Goal: Transaction & Acquisition: Purchase product/service

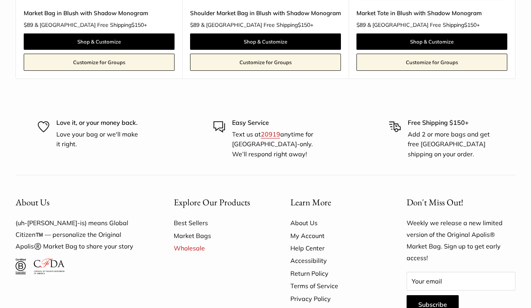
scroll to position [551, 0]
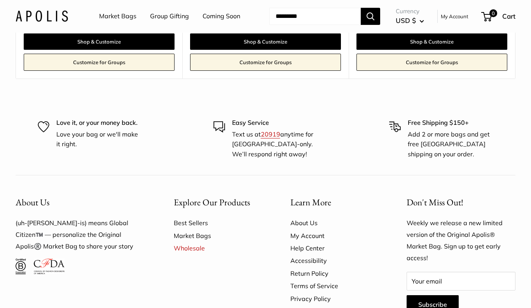
click at [185, 237] on link "Market Bags" at bounding box center [218, 235] width 89 height 12
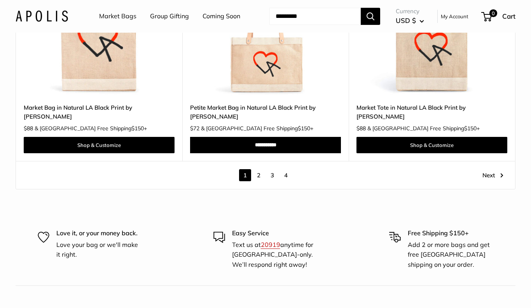
scroll to position [4182, 0]
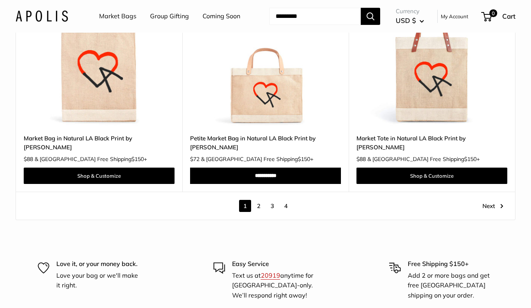
click at [257, 200] on link "2" at bounding box center [258, 206] width 12 height 12
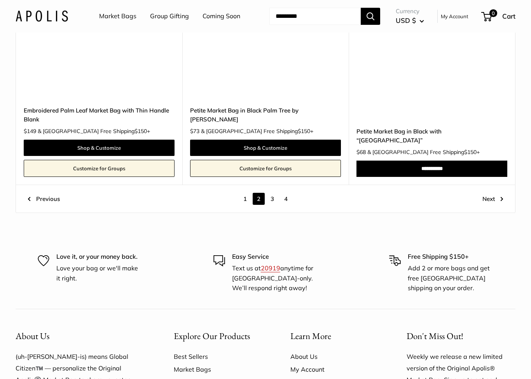
scroll to position [4031, 0]
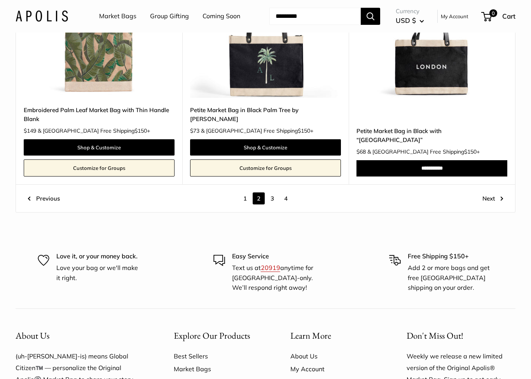
click at [273, 193] on link "3" at bounding box center [272, 199] width 12 height 12
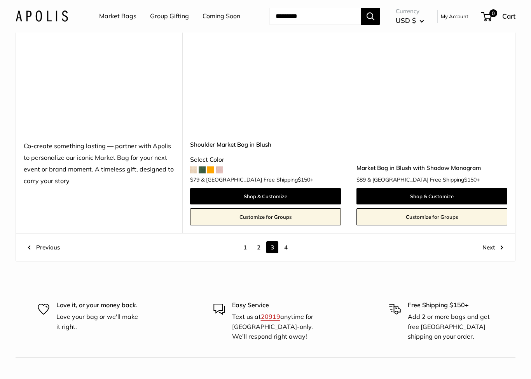
scroll to position [4063, 0]
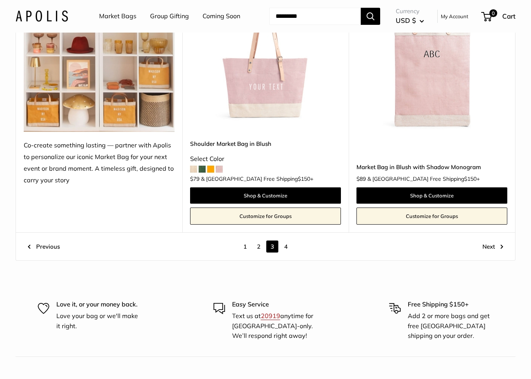
click at [288, 241] on link "4" at bounding box center [286, 247] width 12 height 12
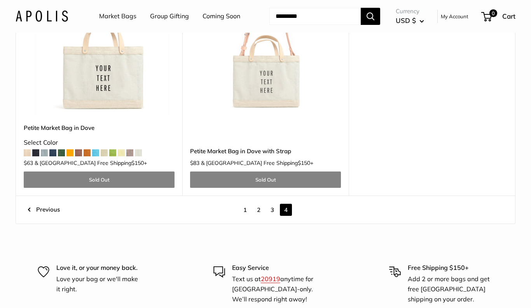
scroll to position [1745, 0]
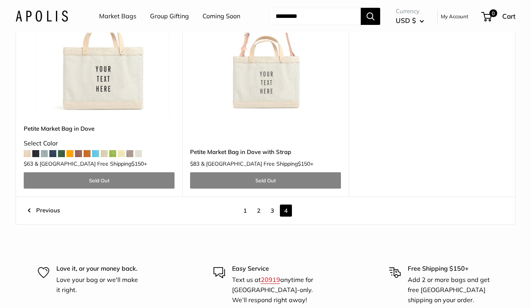
click at [346, 24] on input "Search..." at bounding box center [314, 16] width 91 height 17
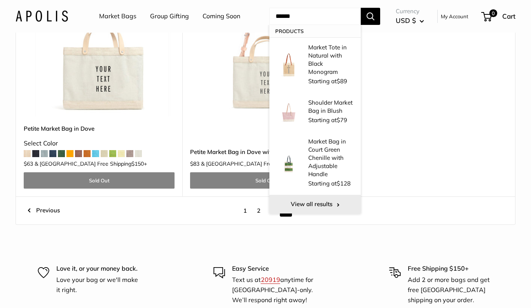
type input "******"
click at [313, 199] on link "View all results" at bounding box center [314, 204] width 91 height 19
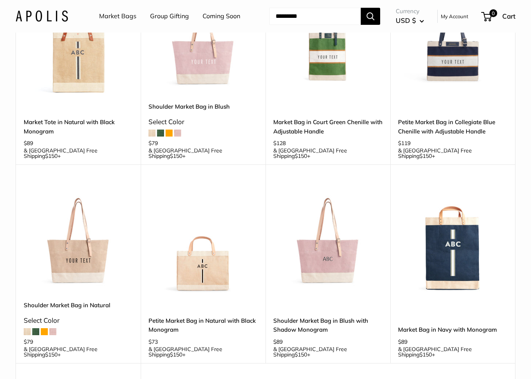
scroll to position [133, 0]
click at [458, 225] on img at bounding box center [452, 238] width 109 height 109
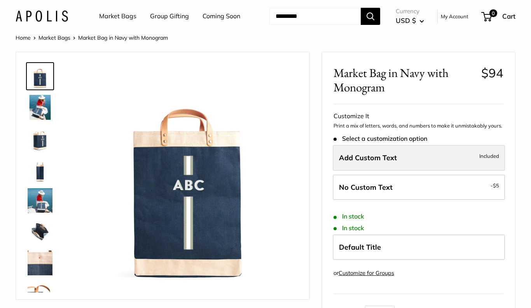
click at [446, 152] on label "Add Custom Text Included" at bounding box center [418, 158] width 172 height 26
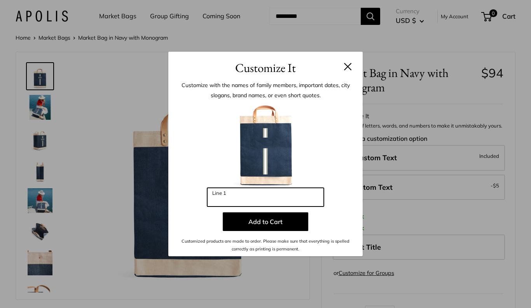
click at [310, 195] on input "Line 1" at bounding box center [265, 197] width 117 height 19
type input "***"
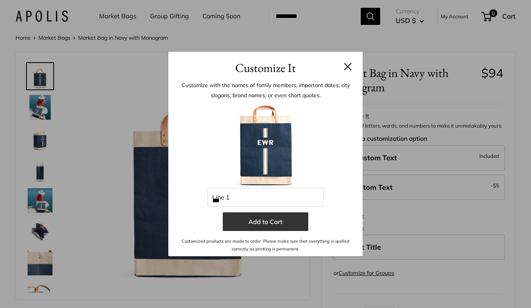
click at [290, 218] on button "Add to Cart" at bounding box center [265, 221] width 85 height 19
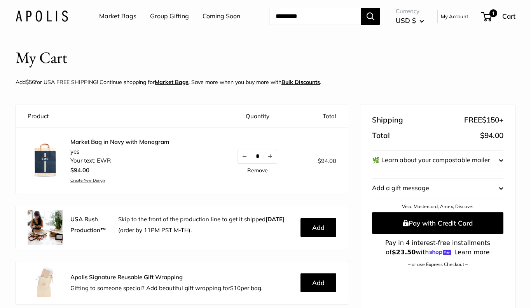
scroll to position [9, 0]
click at [225, 16] on link "Coming Soon" at bounding box center [221, 16] width 38 height 12
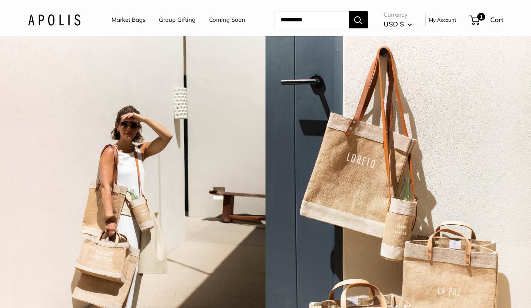
click at [450, 21] on link "My Account" at bounding box center [442, 19] width 28 height 9
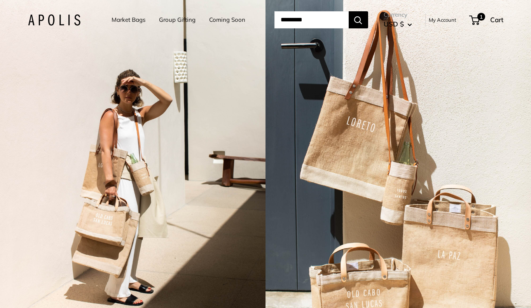
click at [117, 20] on link "Market Bags" at bounding box center [128, 19] width 34 height 11
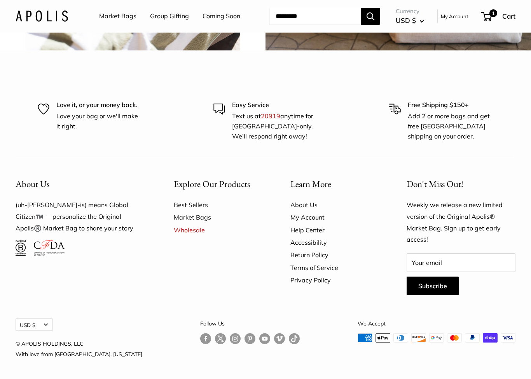
scroll to position [1930, 0]
